Goal: Transaction & Acquisition: Purchase product/service

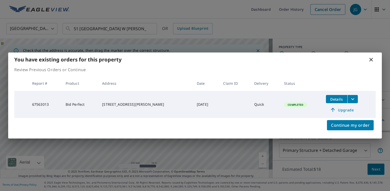
scroll to position [37, 0]
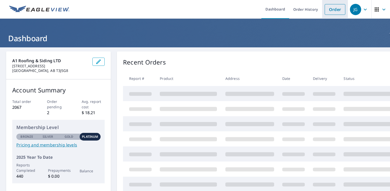
click at [326, 10] on link "Order" at bounding box center [335, 9] width 21 height 11
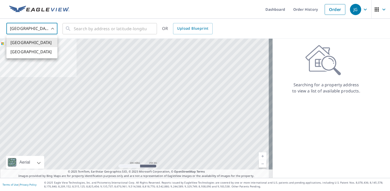
click at [50, 31] on body "JG JG Dashboard Order History Order JG United States US ​ ​ OR Upload Blueprint…" at bounding box center [195, 95] width 390 height 191
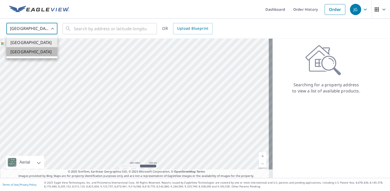
click at [39, 55] on li "[GEOGRAPHIC_DATA]" at bounding box center [31, 51] width 51 height 9
type input "CA"
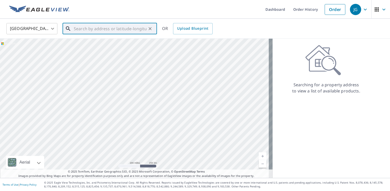
click at [74, 30] on input "text" at bounding box center [110, 28] width 73 height 14
click at [93, 47] on span "[STREET_ADDRESS]" at bounding box center [113, 43] width 80 height 6
type input "[STREET_ADDRESS]"
